Goal: Find specific page/section: Find specific page/section

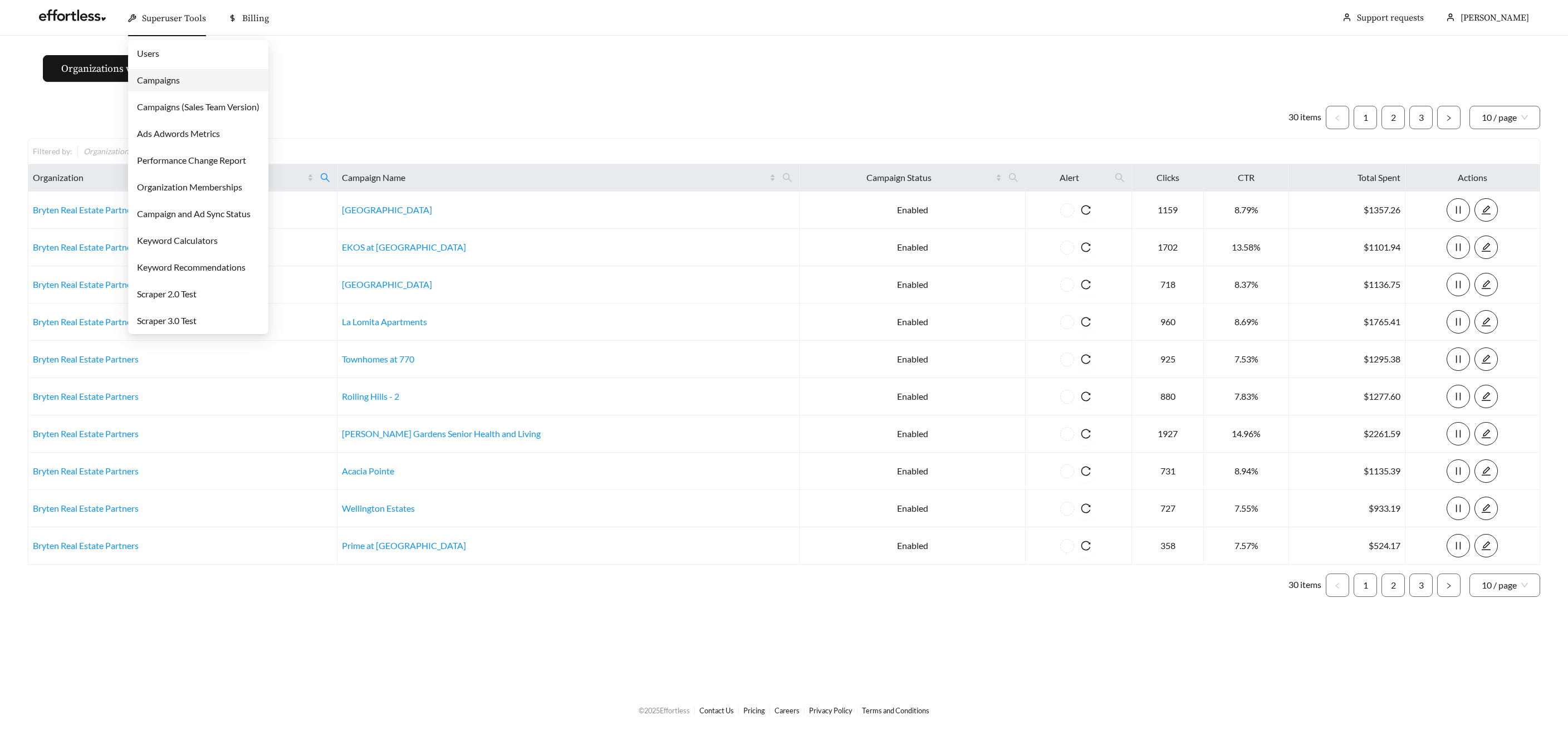
drag, startPoint x: 147, startPoint y: 17, endPoint x: 147, endPoint y: 24, distance: 7.0
click at [147, 17] on span "Superuser Tools" at bounding box center [174, 18] width 64 height 11
click at [166, 75] on link "Campaigns" at bounding box center [158, 80] width 43 height 11
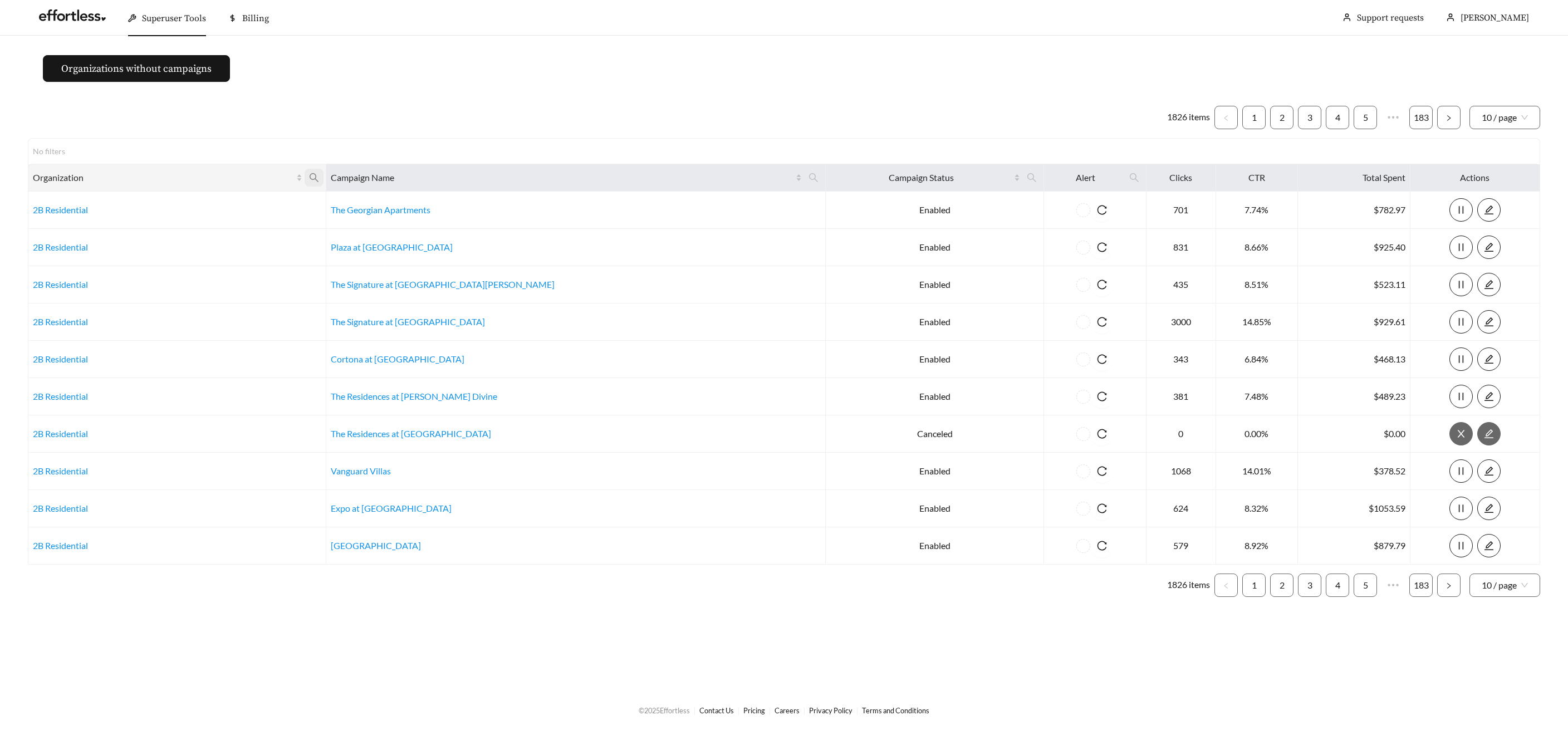
click at [324, 175] on span at bounding box center [314, 178] width 19 height 18
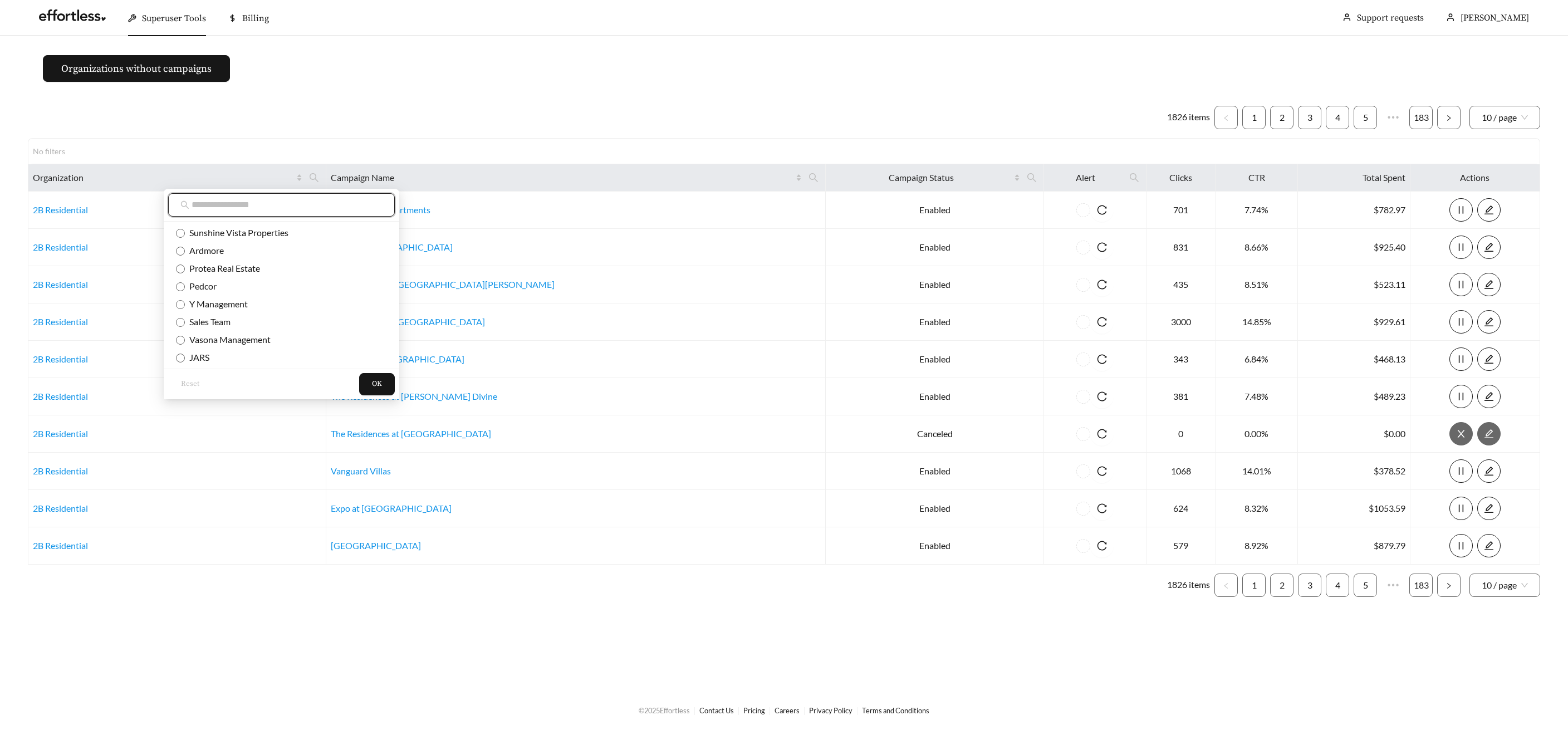
click at [327, 202] on input "text" at bounding box center [287, 205] width 191 height 14
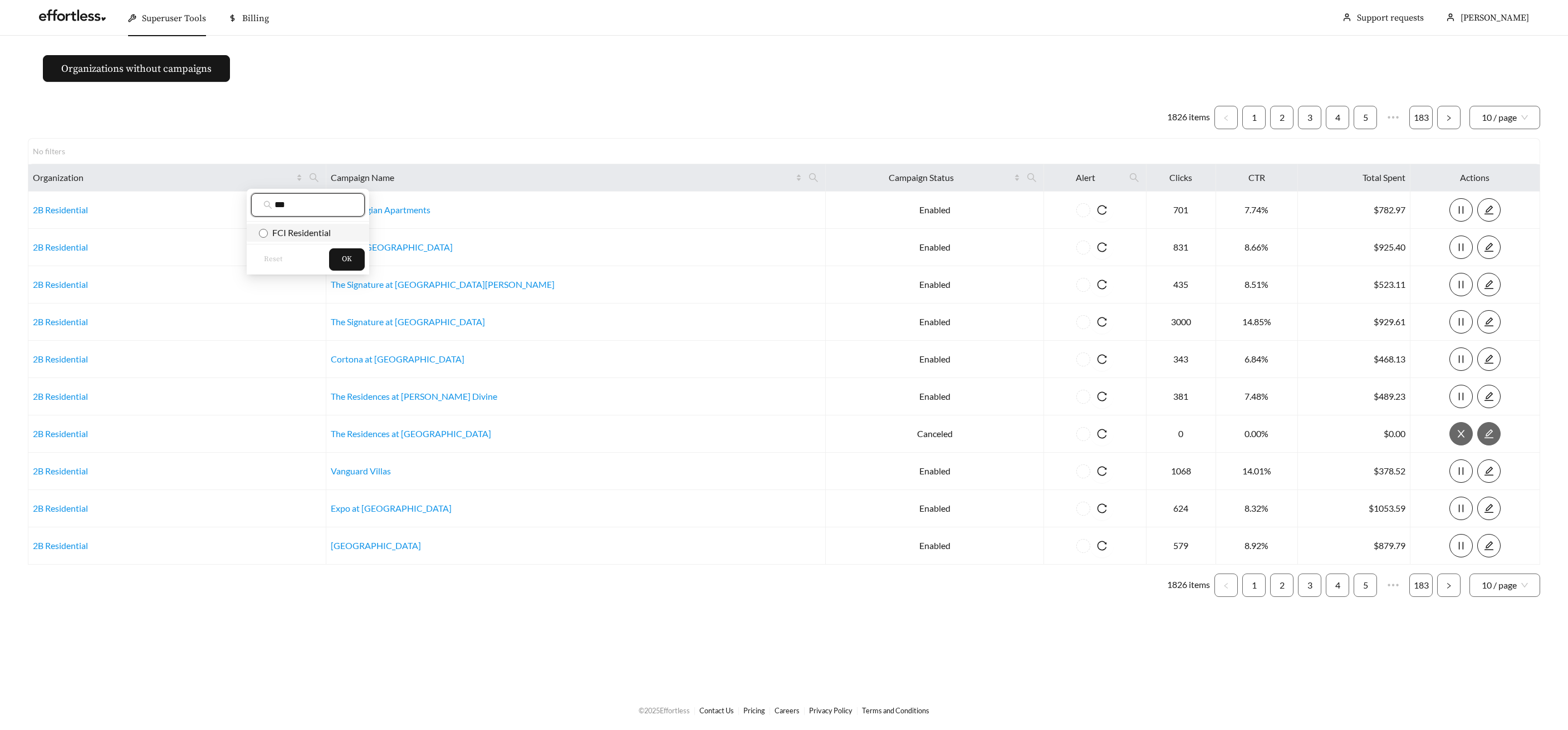
type input "***"
click at [316, 234] on span "FCI Residential" at bounding box center [299, 233] width 63 height 11
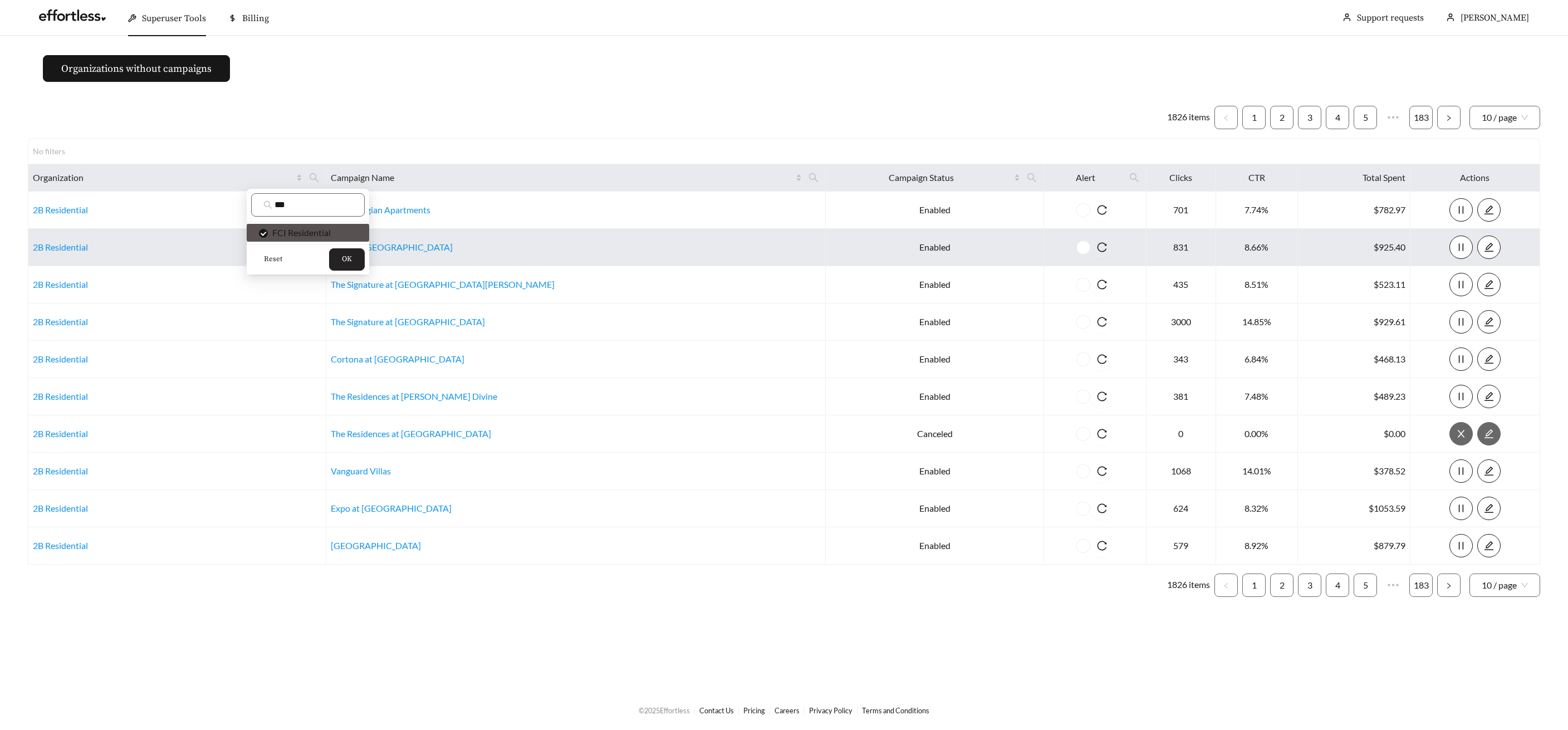
click at [344, 257] on span "OK" at bounding box center [347, 259] width 10 height 11
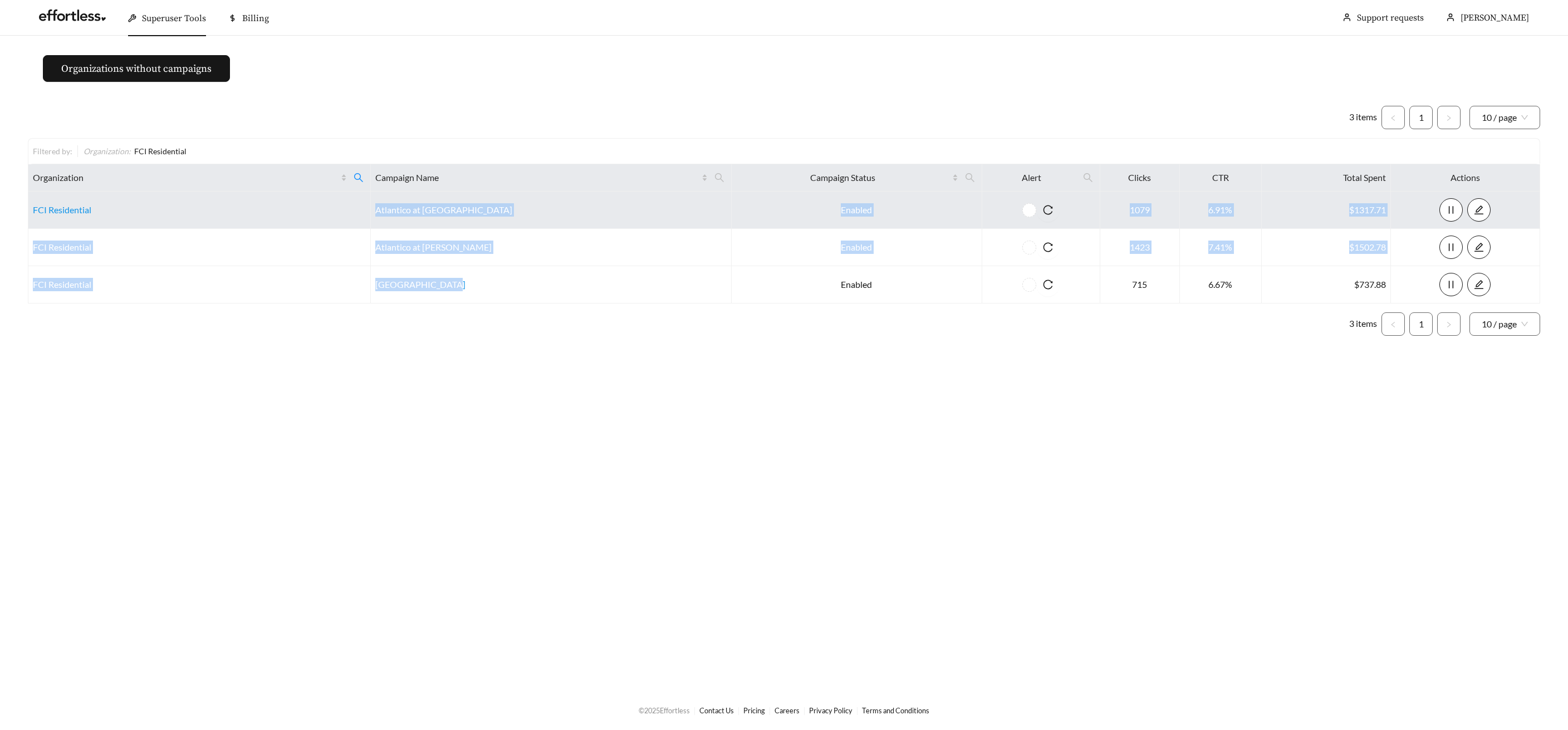
drag, startPoint x: 471, startPoint y: 289, endPoint x: 395, endPoint y: 210, distance: 109.6
click at [384, 210] on tbody "FCI Residential Atlantico at [GEOGRAPHIC_DATA] Enabled 1079 6.91% $1317.71 FCI …" at bounding box center [784, 247] width 1512 height 112
copy tbody "Atlantico at [GEOGRAPHIC_DATA] Enabled 1079 6.91% $1317.71 FCI Residential Atla…"
